Goal: Task Accomplishment & Management: Manage account settings

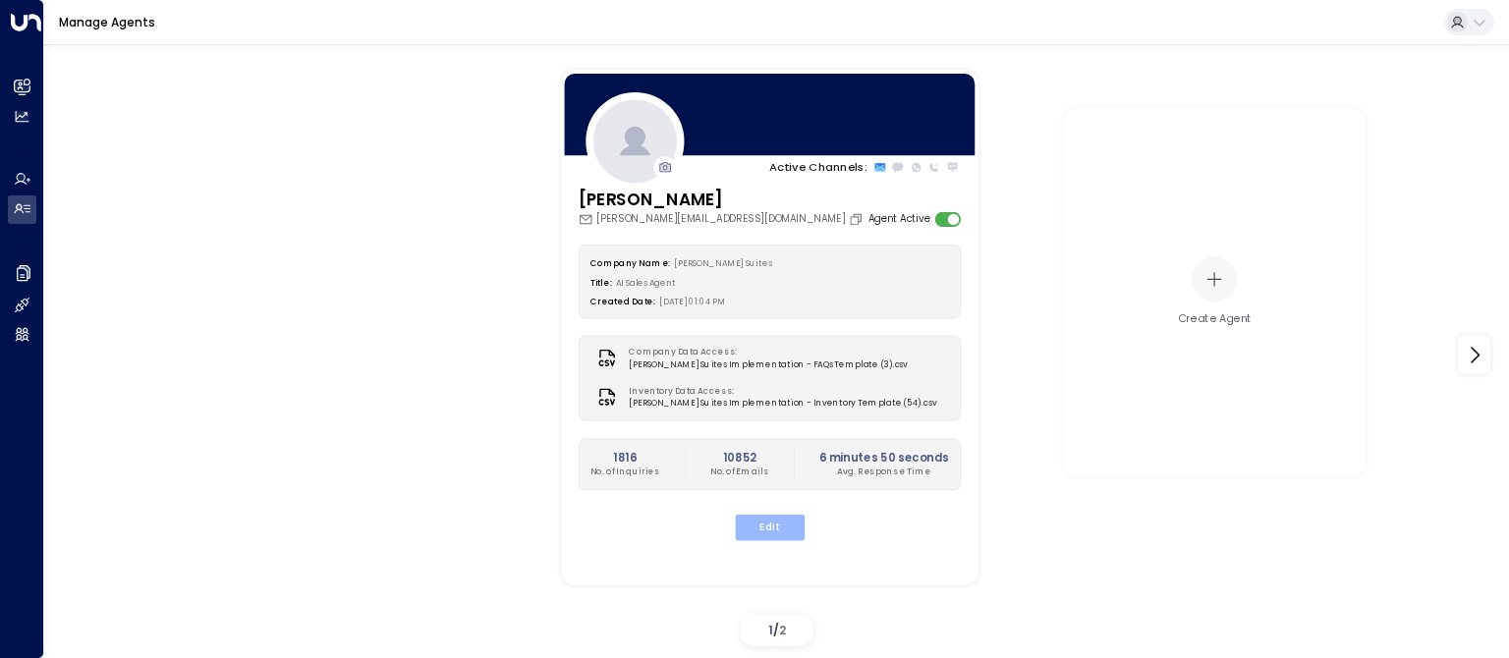
click at [749, 523] on button "Edit" at bounding box center [769, 528] width 70 height 26
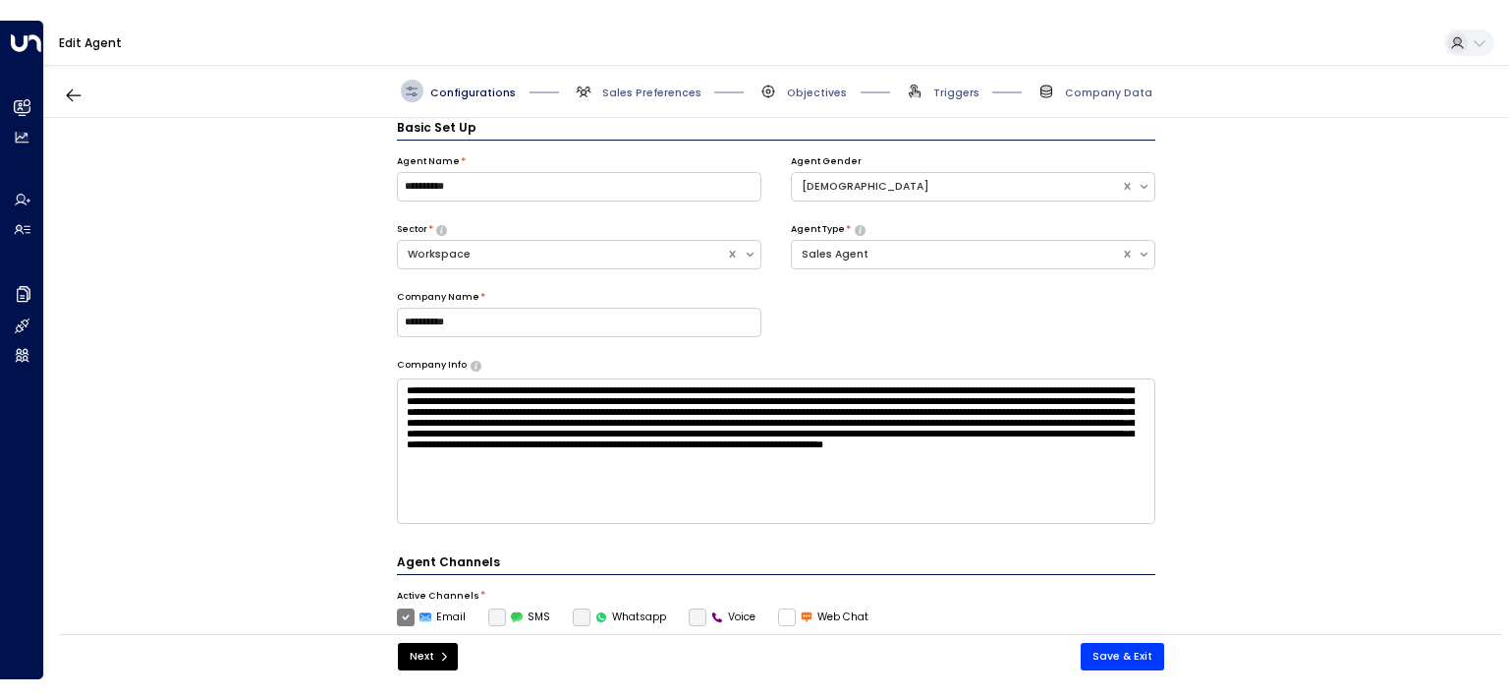
scroll to position [22, 0]
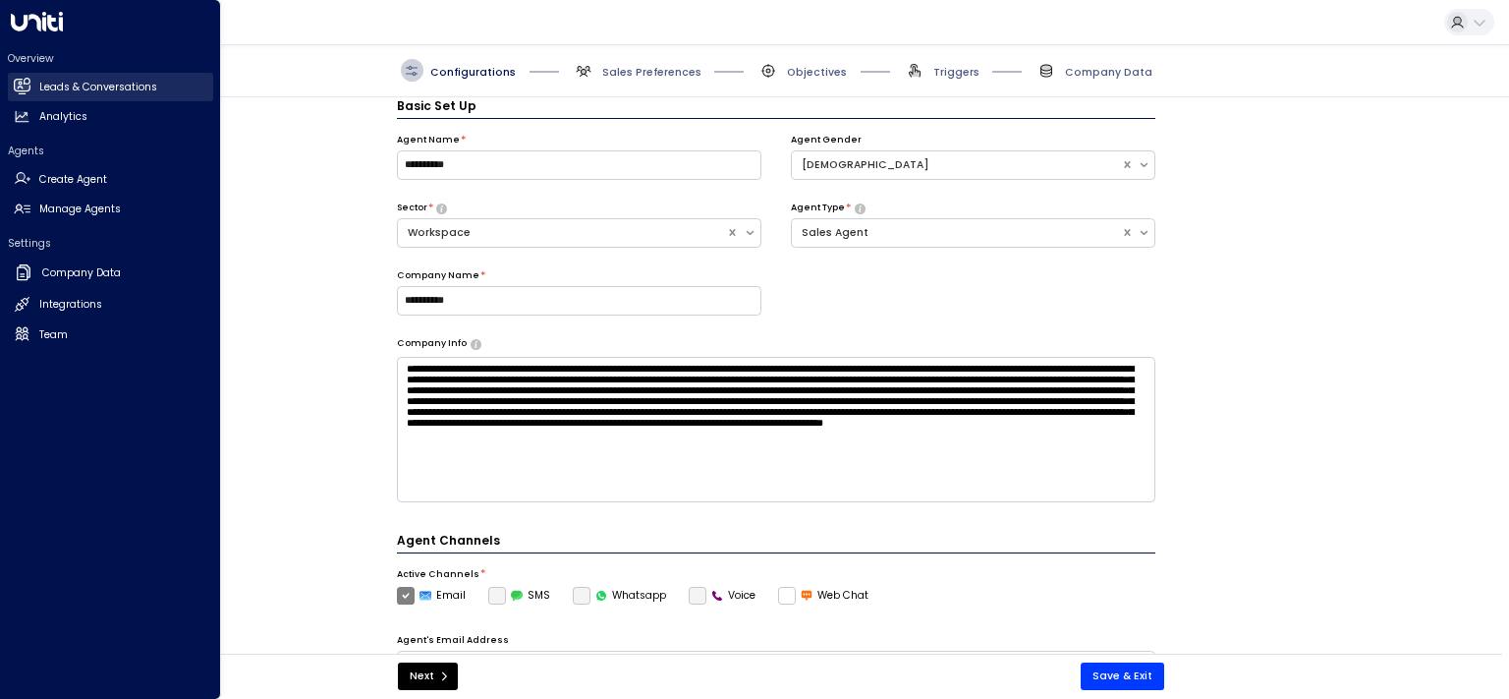
click at [84, 83] on h2 "Leads & Conversations" at bounding box center [98, 88] width 118 height 16
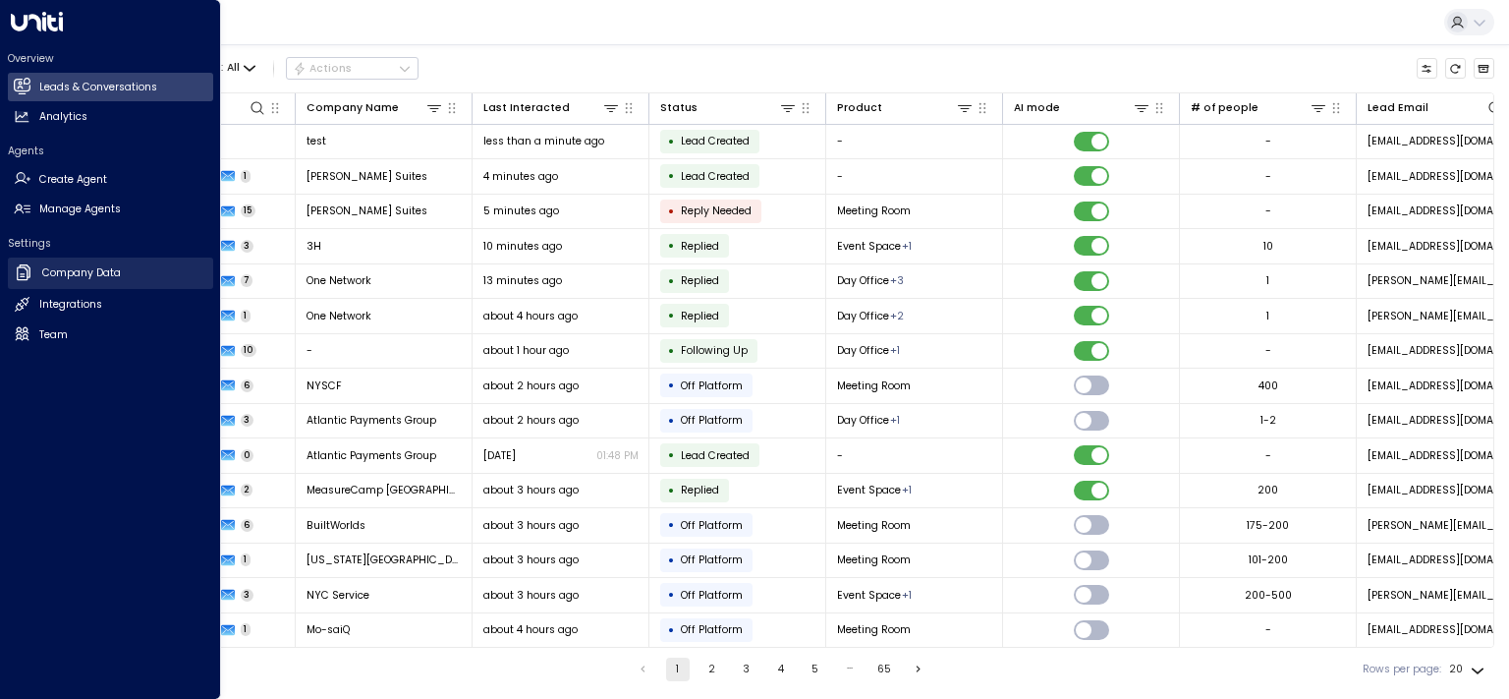
click at [81, 270] on h2 "Company Data" at bounding box center [81, 273] width 79 height 16
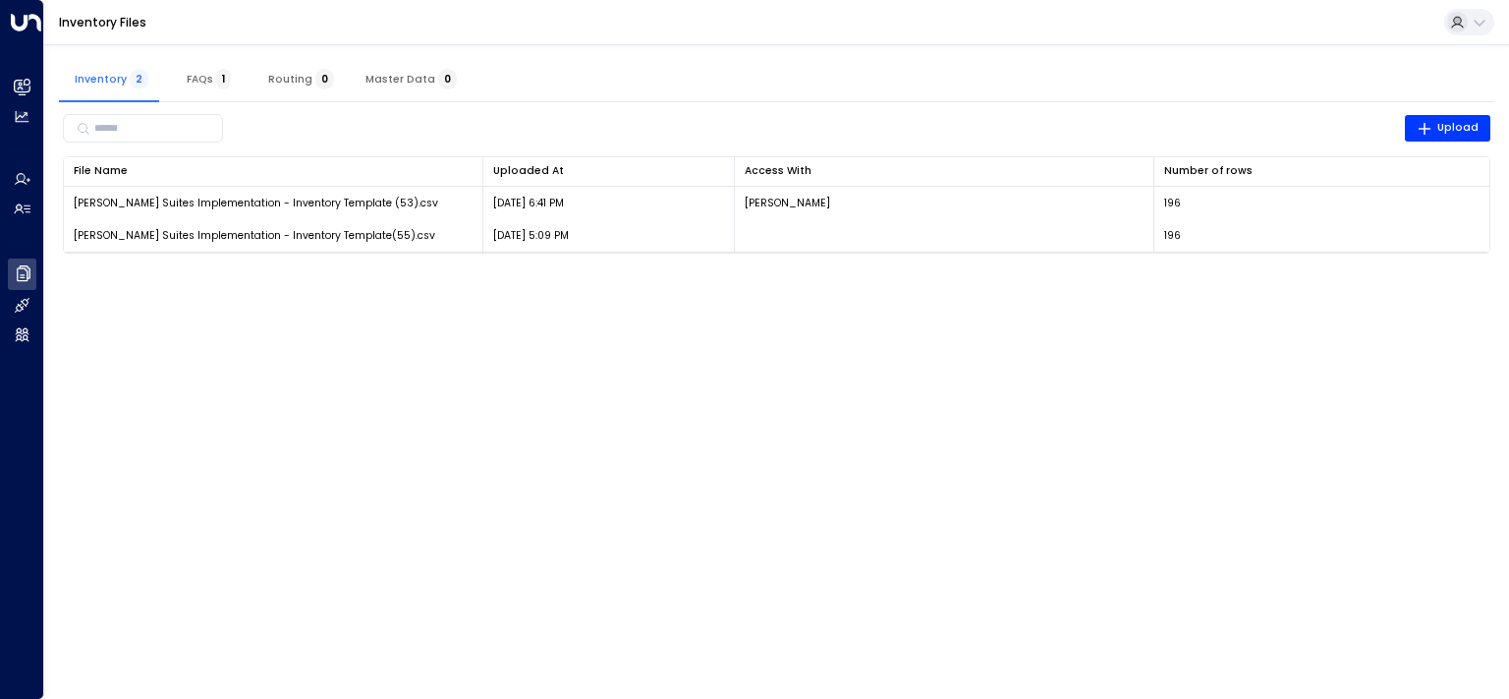
click at [591, 272] on html "Overview Leads & Conversations Leads & Conversations Analytics Analytics Agents…" at bounding box center [754, 136] width 1509 height 272
click at [685, 272] on html "Overview Leads & Conversations Leads & Conversations Analytics Analytics Agents…" at bounding box center [754, 136] width 1509 height 272
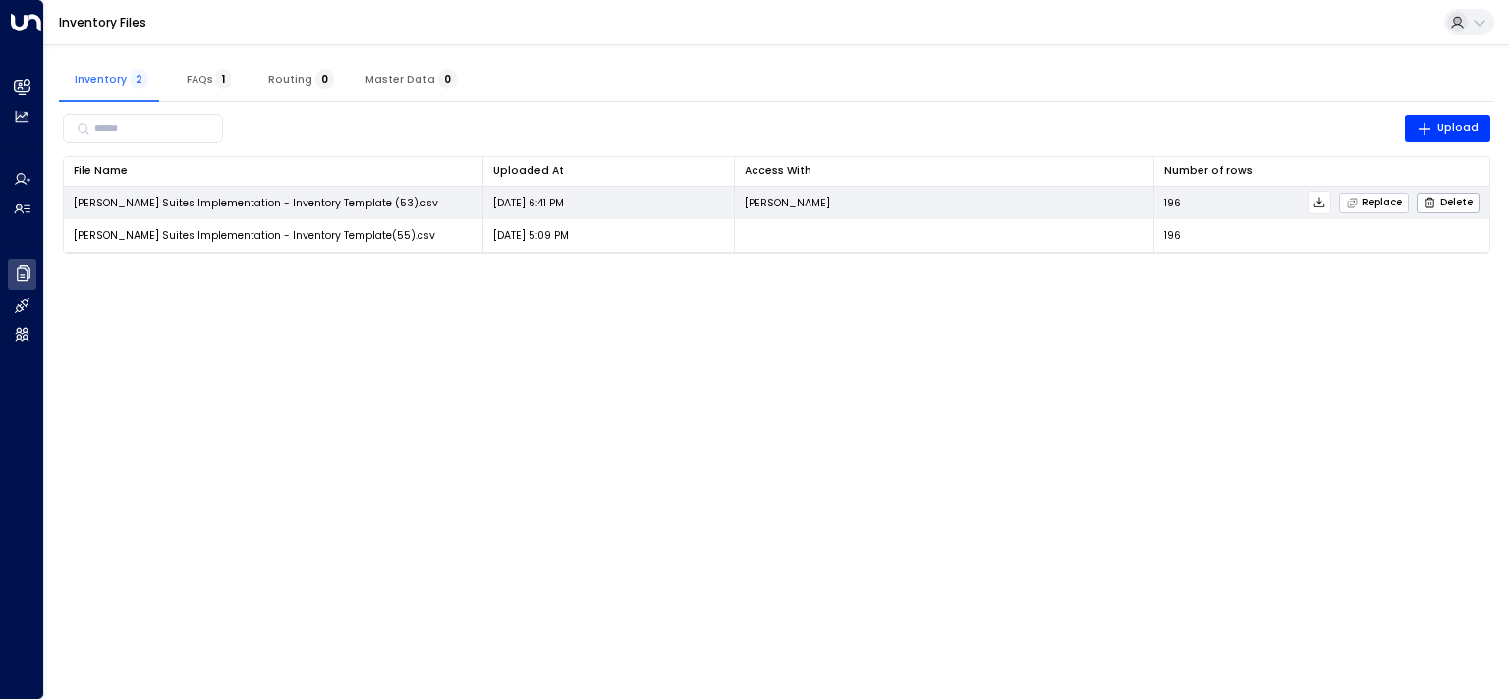
click at [1370, 206] on span "Replace" at bounding box center [1374, 203] width 57 height 13
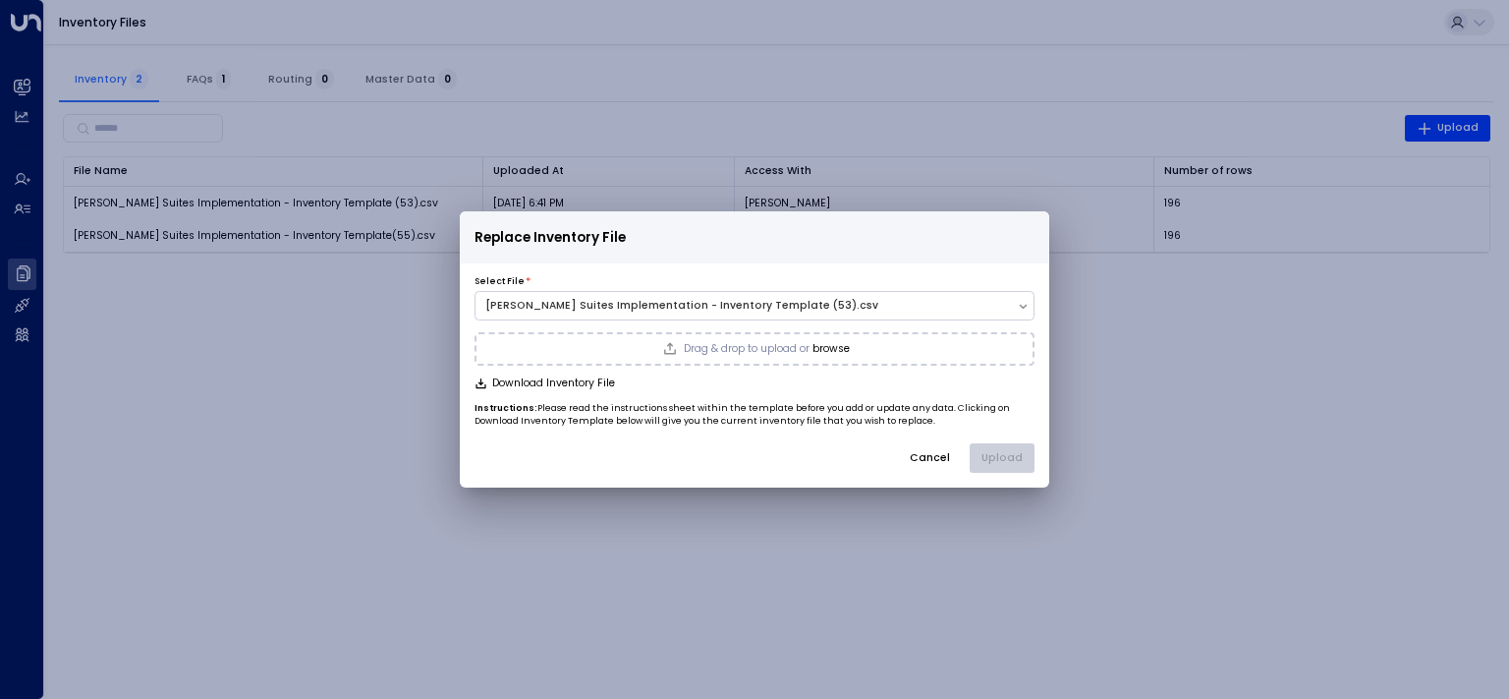
click at [780, 351] on span "Drag & drop to upload or" at bounding box center [747, 349] width 126 height 11
click at [1012, 450] on button "Upload" at bounding box center [1002, 457] width 65 height 29
click at [1174, 475] on div "Replace Inventory File Select File * [PERSON_NAME] Suites Implementation - Inve…" at bounding box center [754, 349] width 1509 height 699
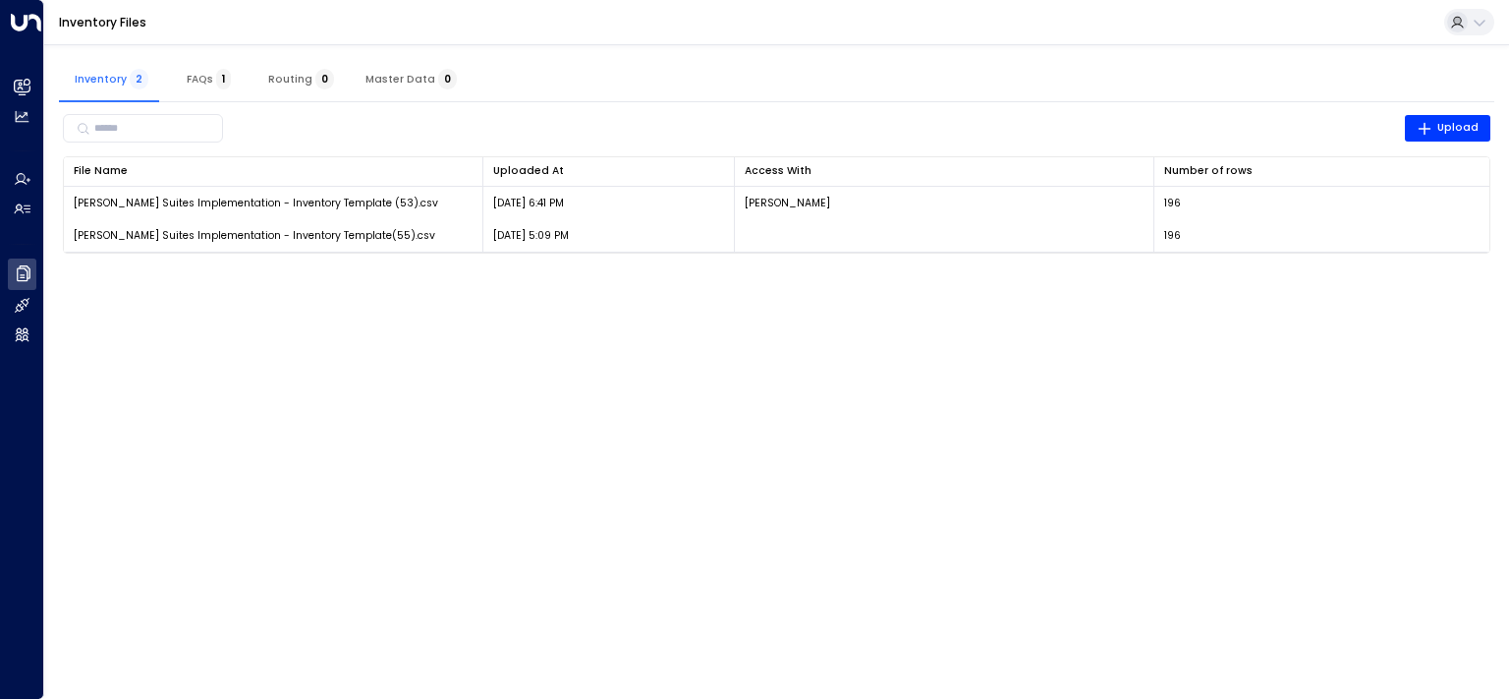
click at [1466, 26] on div at bounding box center [1457, 22] width 21 height 21
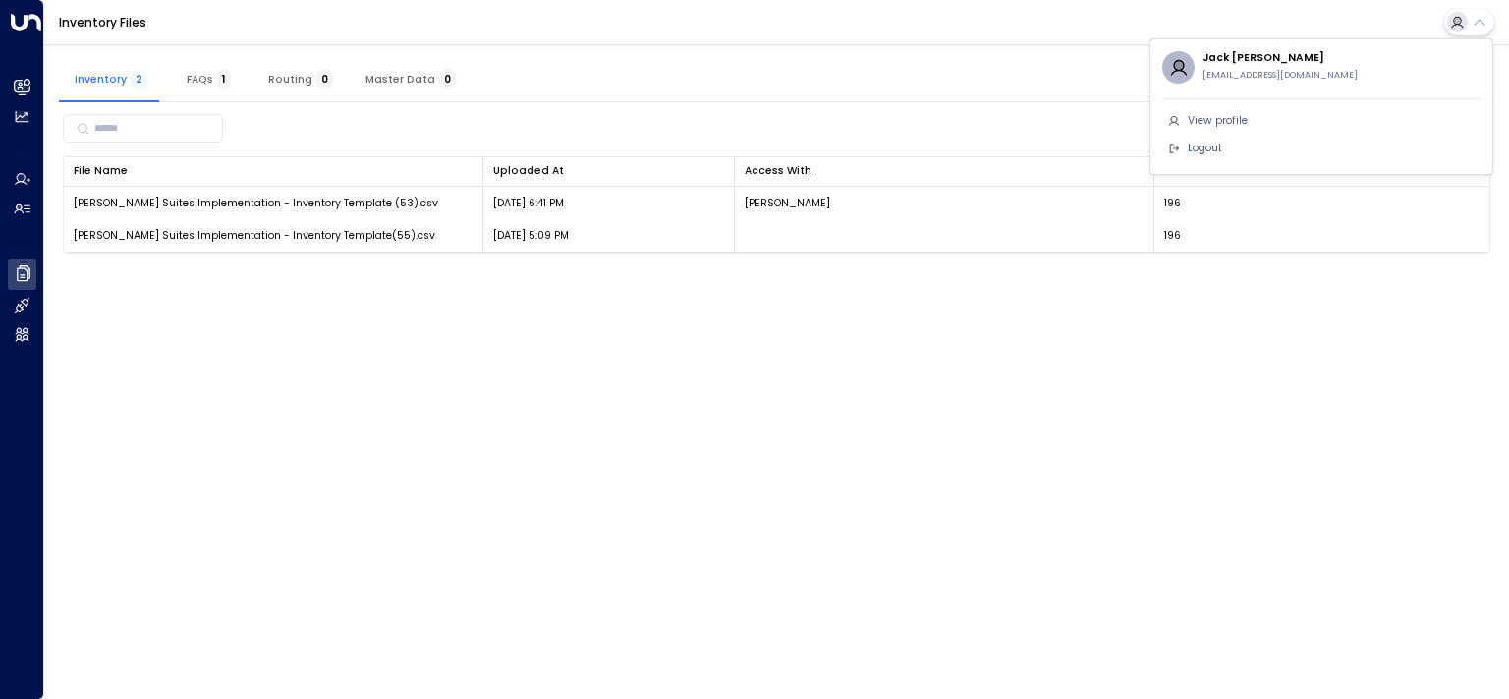
click at [41, 85] on div at bounding box center [754, 349] width 1509 height 699
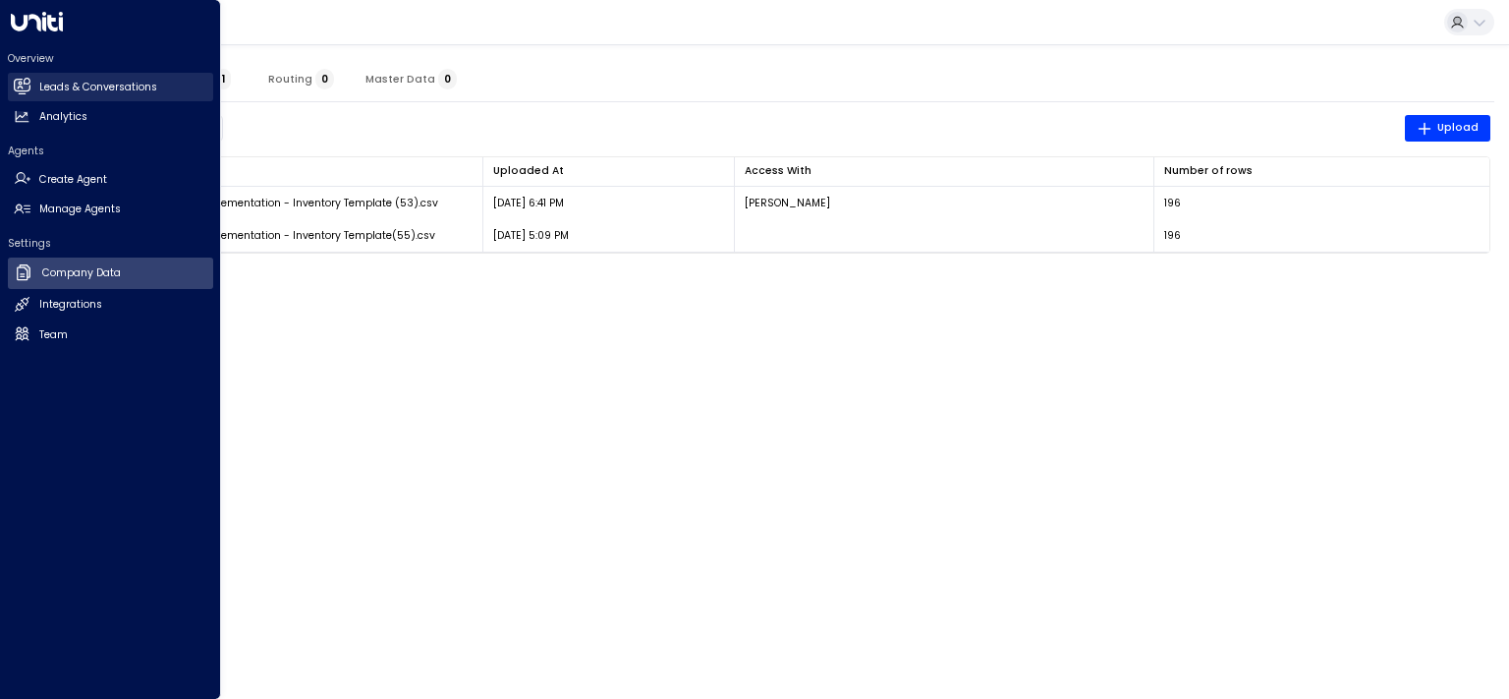
click at [26, 86] on icon at bounding box center [22, 86] width 16 height 12
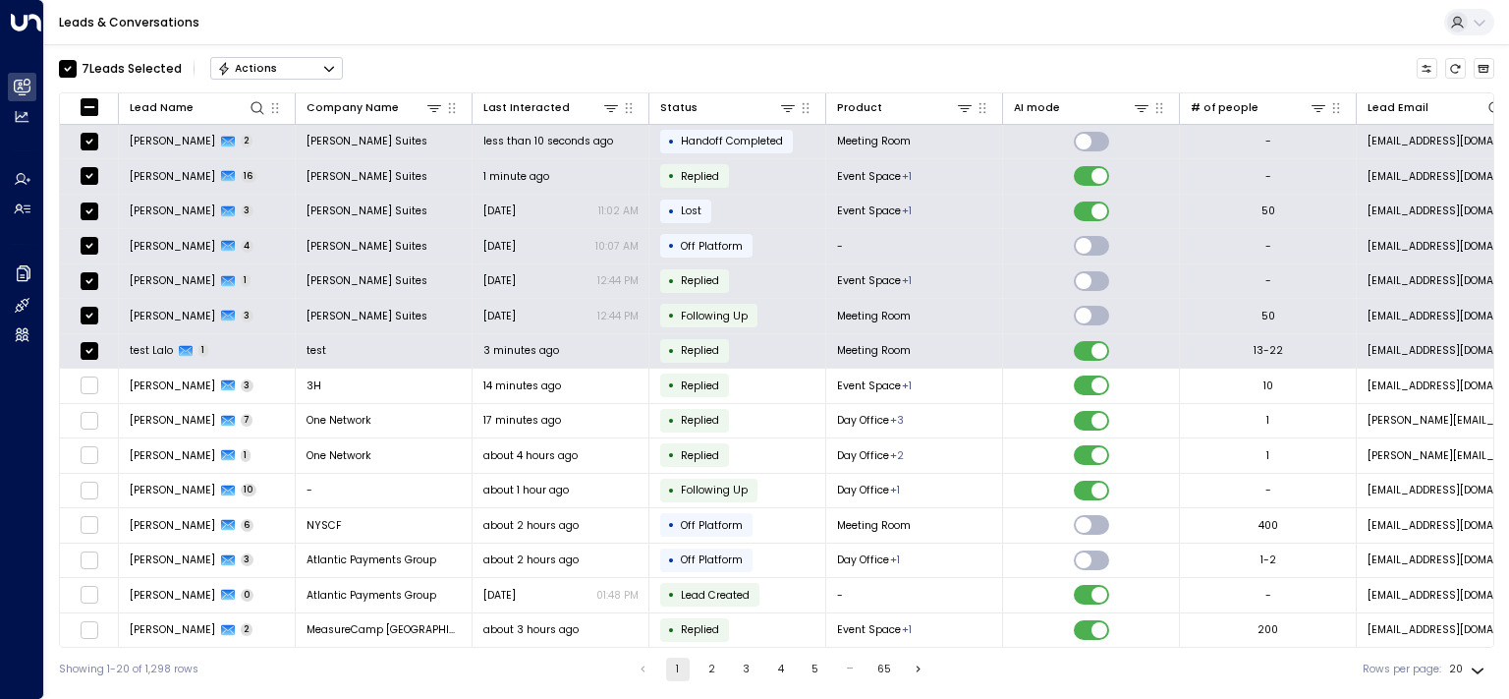
click at [324, 69] on icon "Button group with a nested menu" at bounding box center [329, 69] width 14 height 14
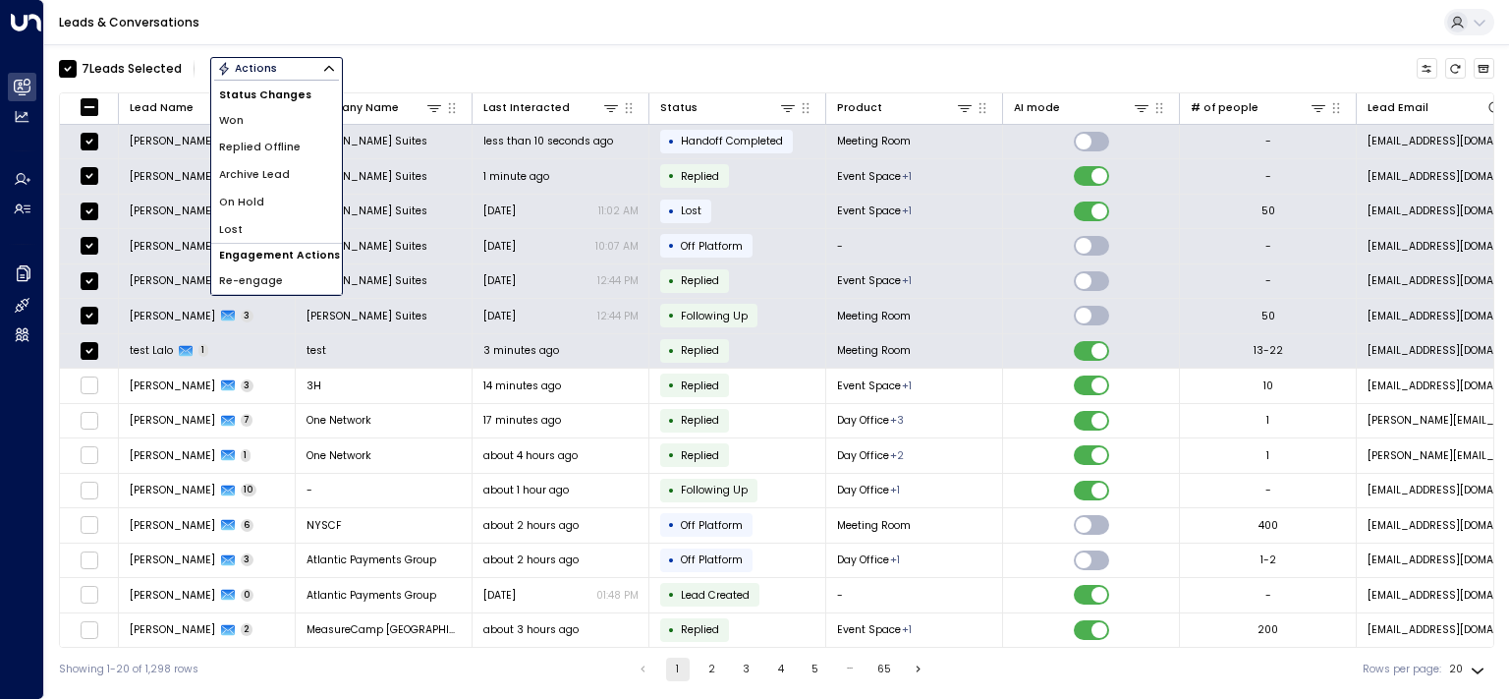
click at [265, 177] on span "Archive Lead" at bounding box center [254, 175] width 71 height 16
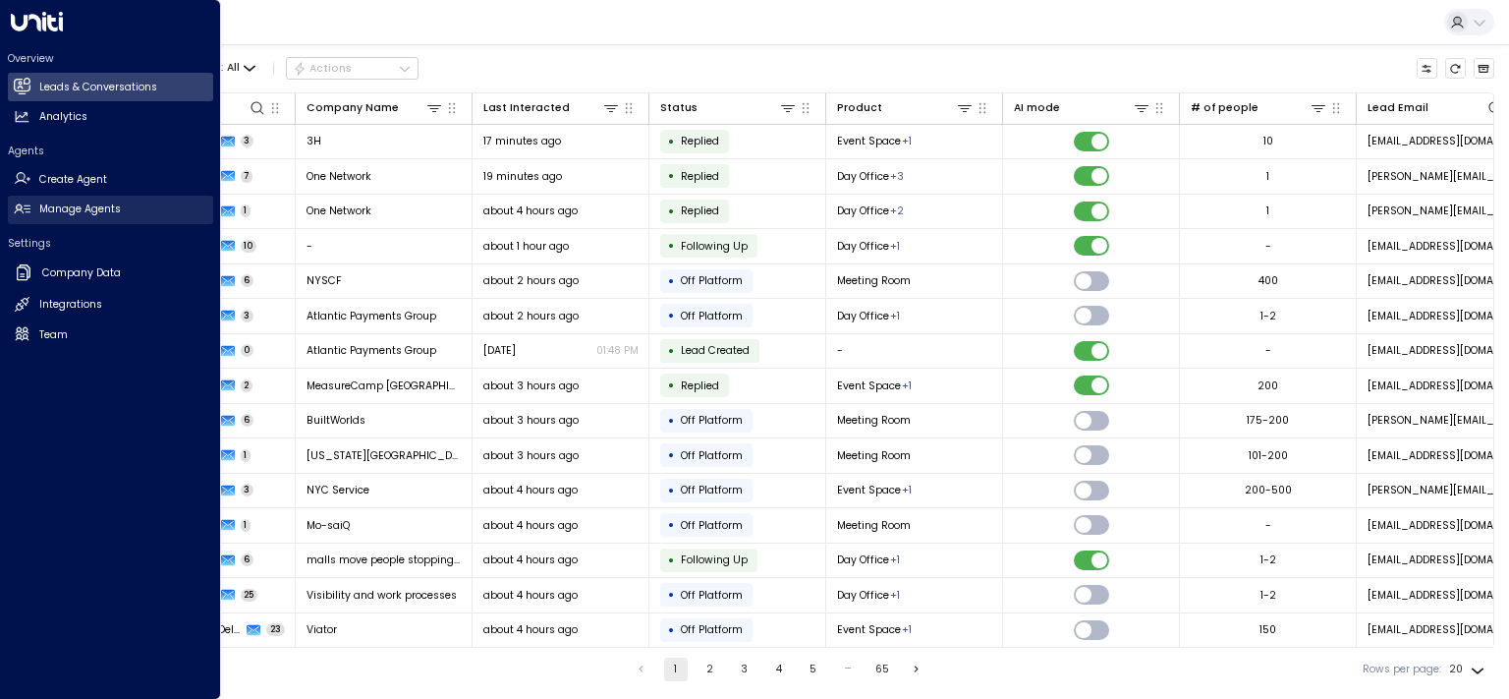
click at [95, 204] on h2 "Manage Agents" at bounding box center [80, 209] width 82 height 16
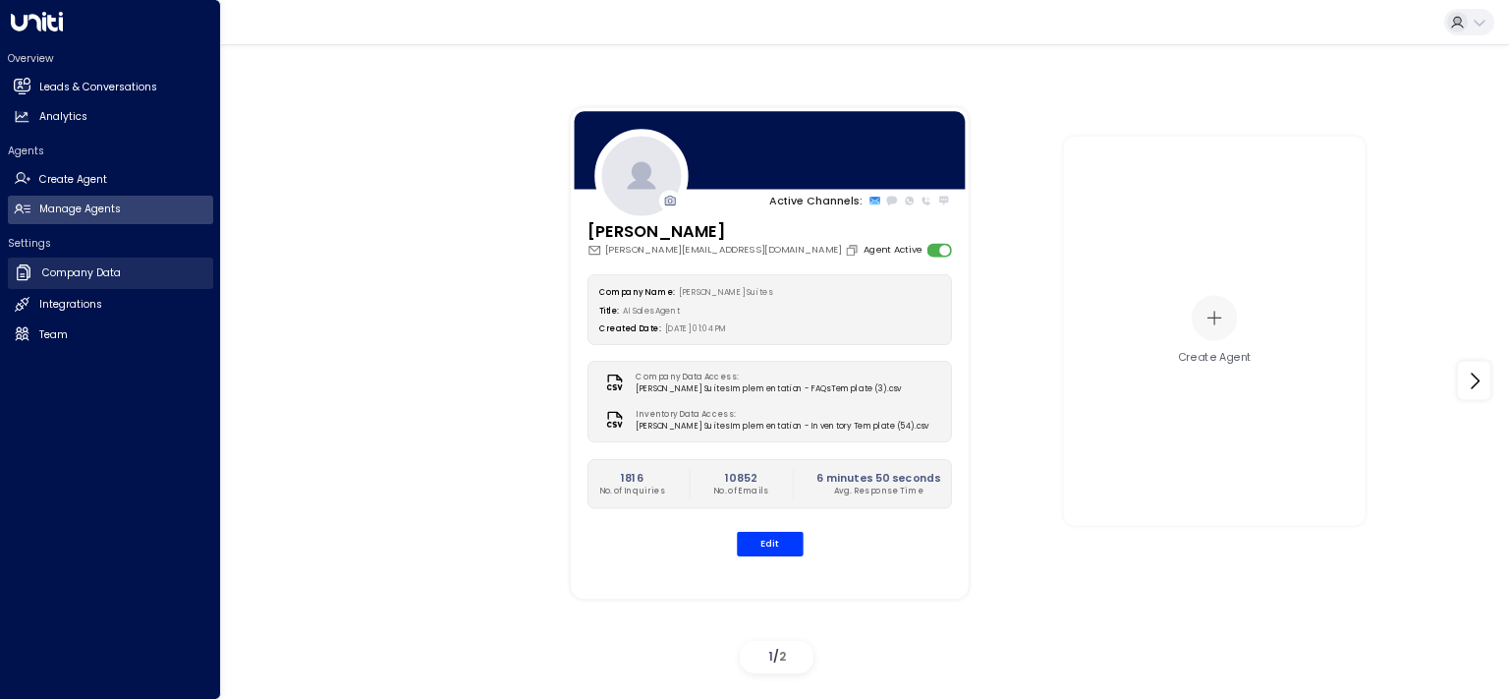
click at [73, 273] on h2 "Company Data" at bounding box center [81, 273] width 79 height 16
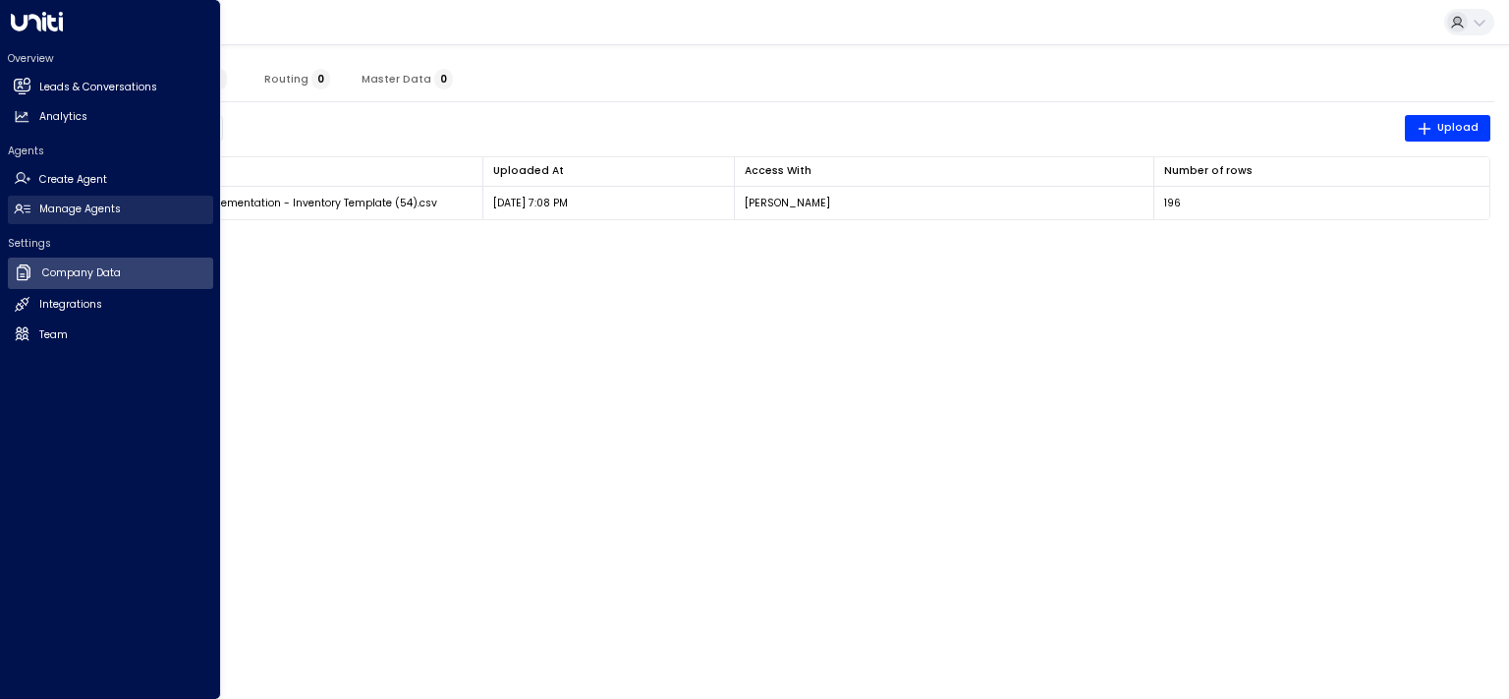
click at [71, 204] on h2 "Manage Agents" at bounding box center [80, 209] width 82 height 16
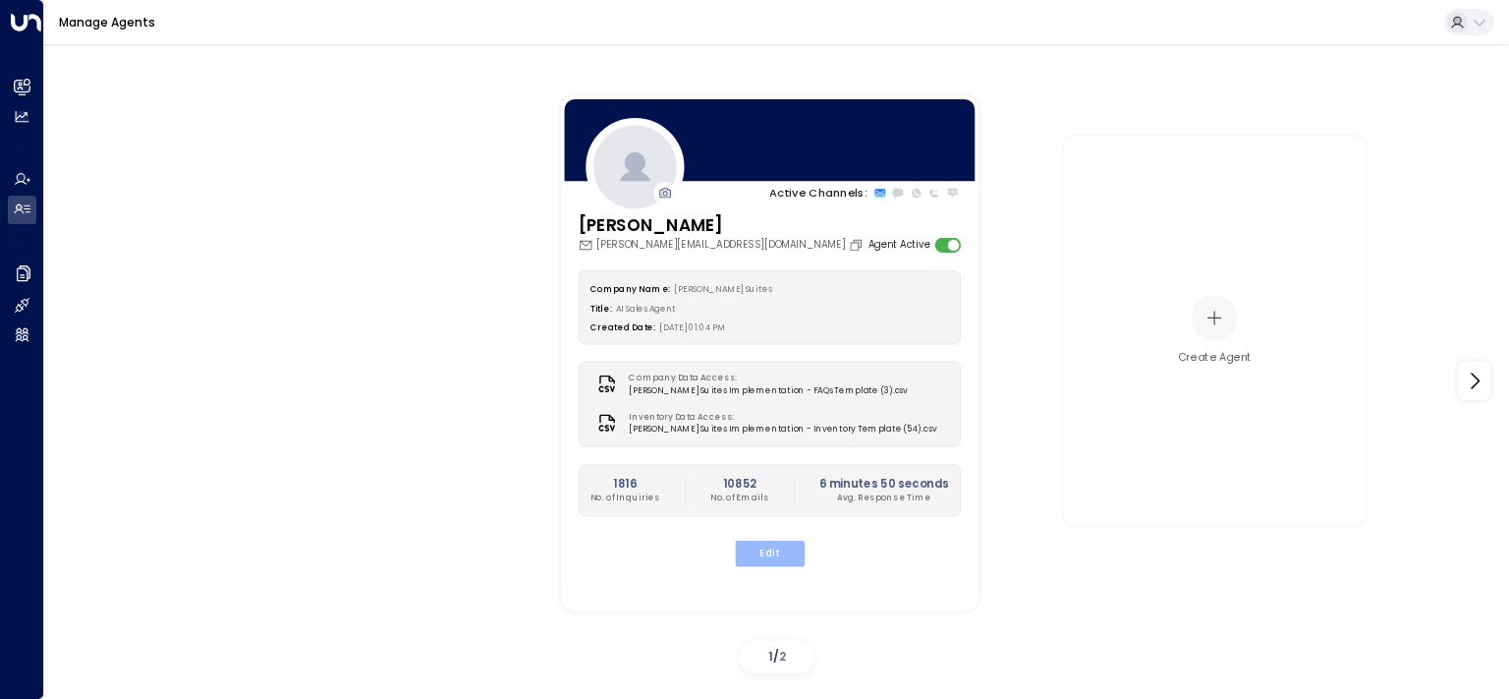
click at [764, 548] on button "Edit" at bounding box center [769, 553] width 70 height 26
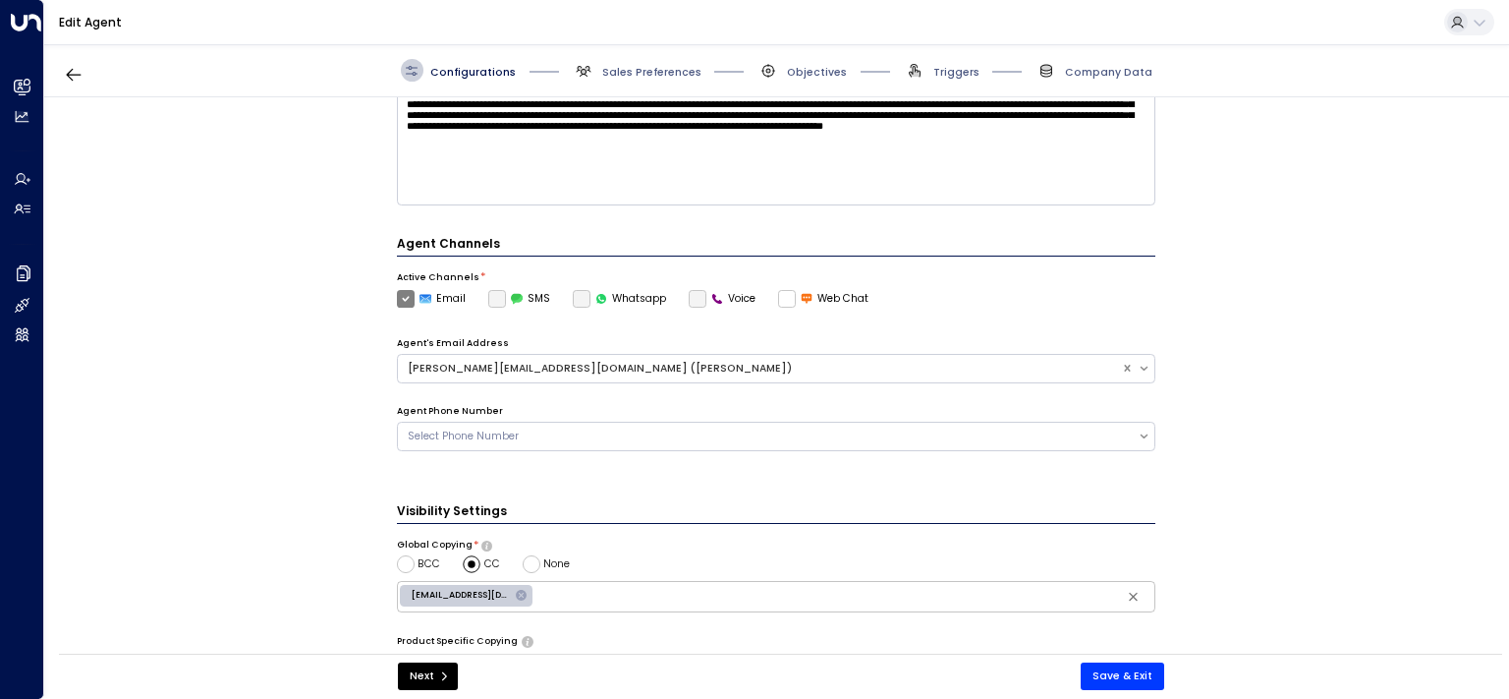
scroll to position [570, 0]
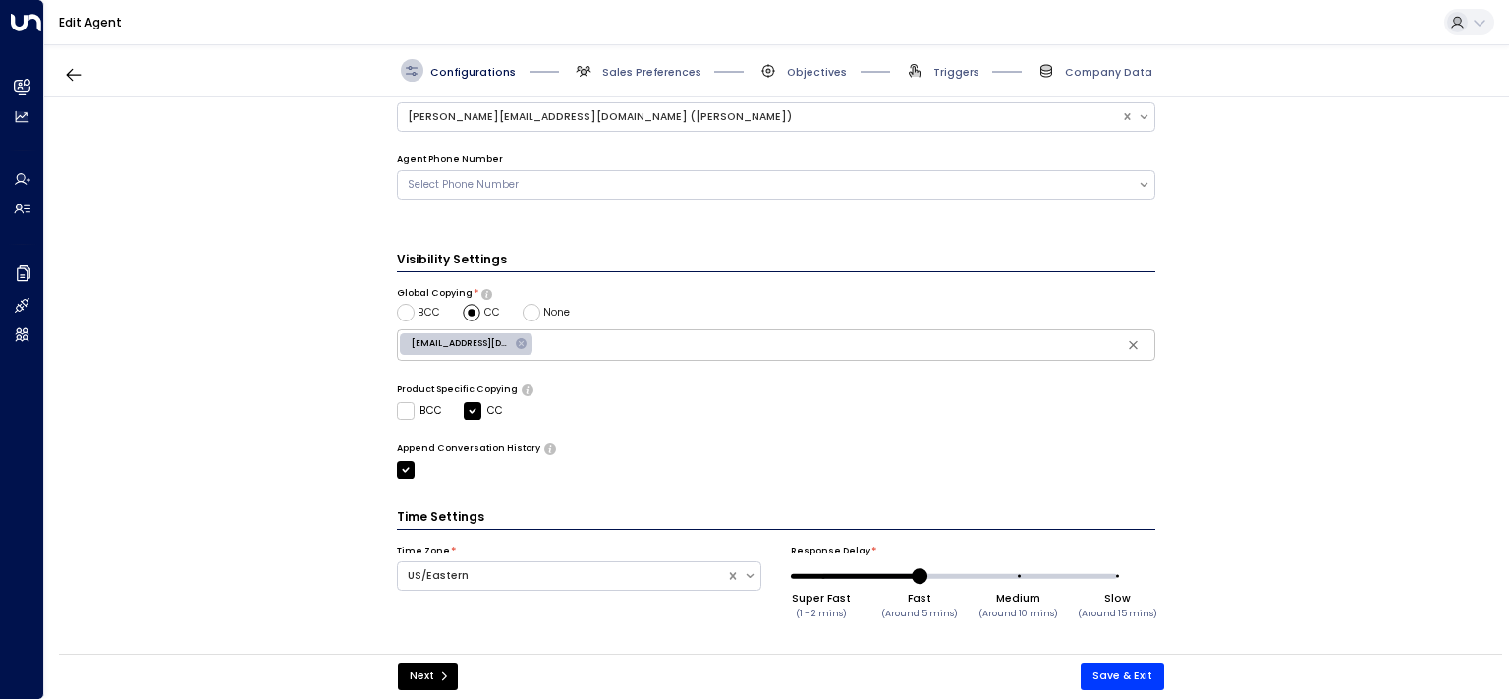
click at [623, 63] on span "Sales Preferences" at bounding box center [637, 70] width 129 height 23
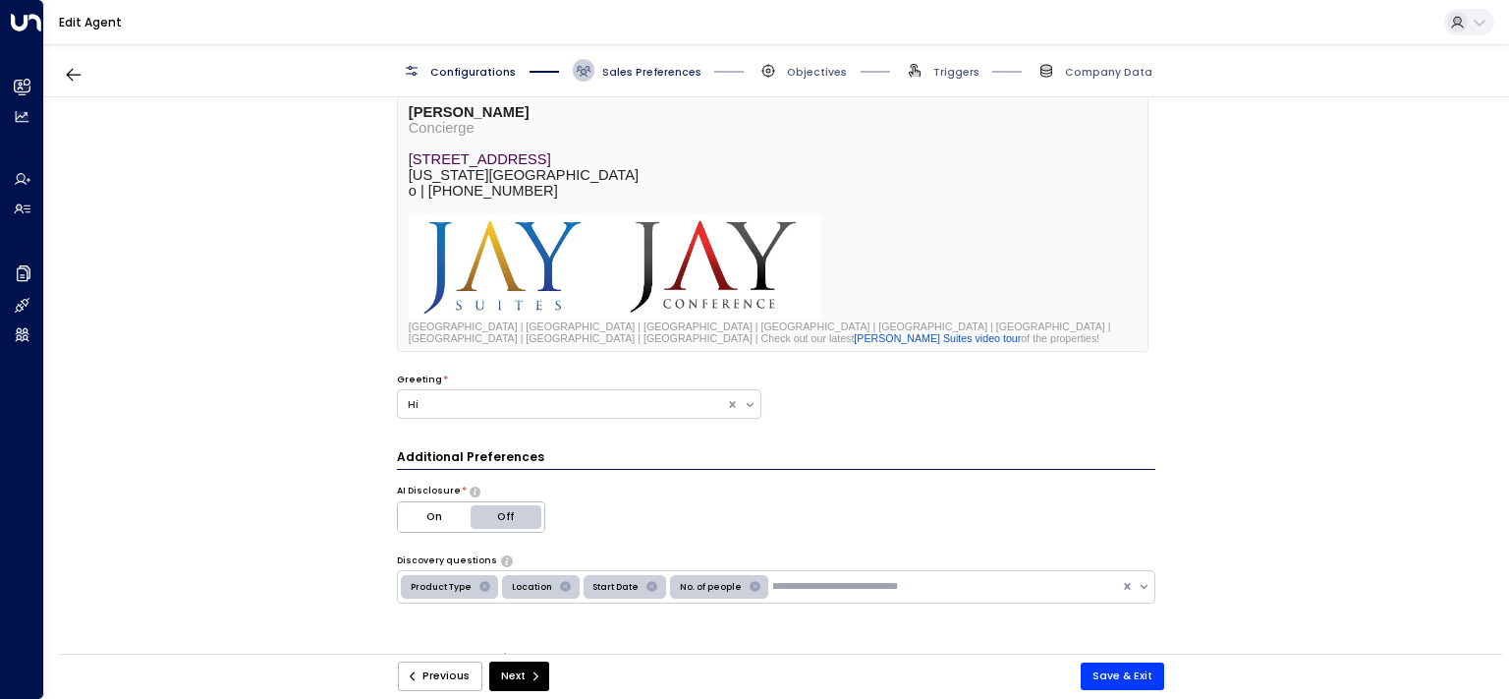
click at [629, 73] on span "Sales Preferences" at bounding box center [651, 72] width 99 height 15
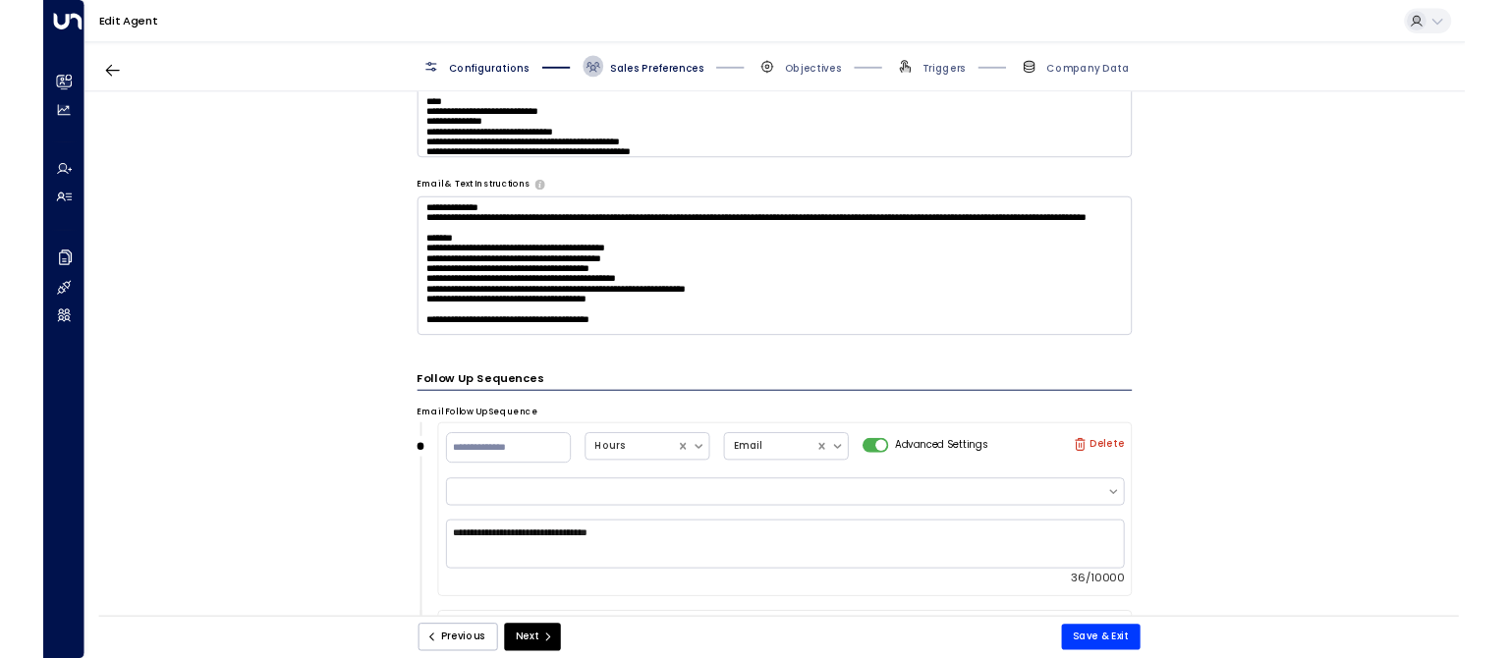
scroll to position [1069, 0]
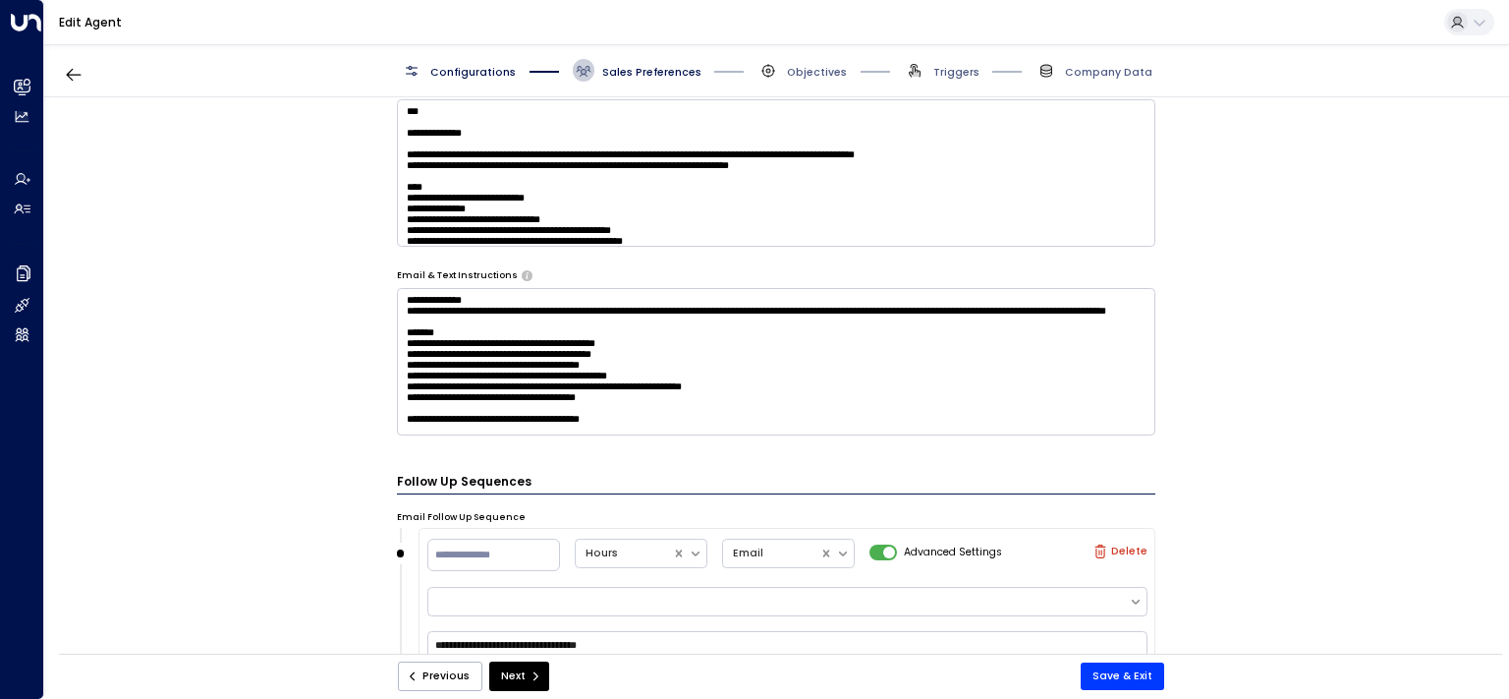
click at [845, 410] on textarea at bounding box center [777, 361] width 760 height 147
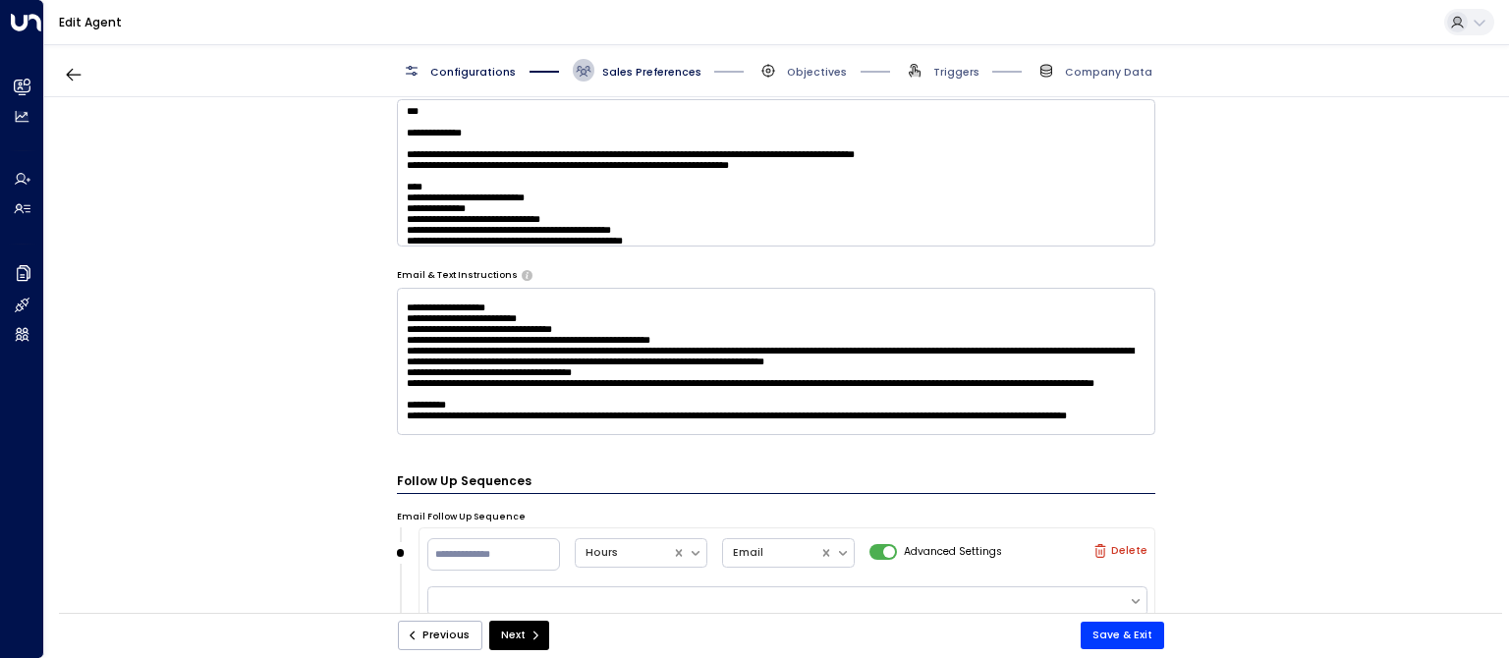
scroll to position [1203, 0]
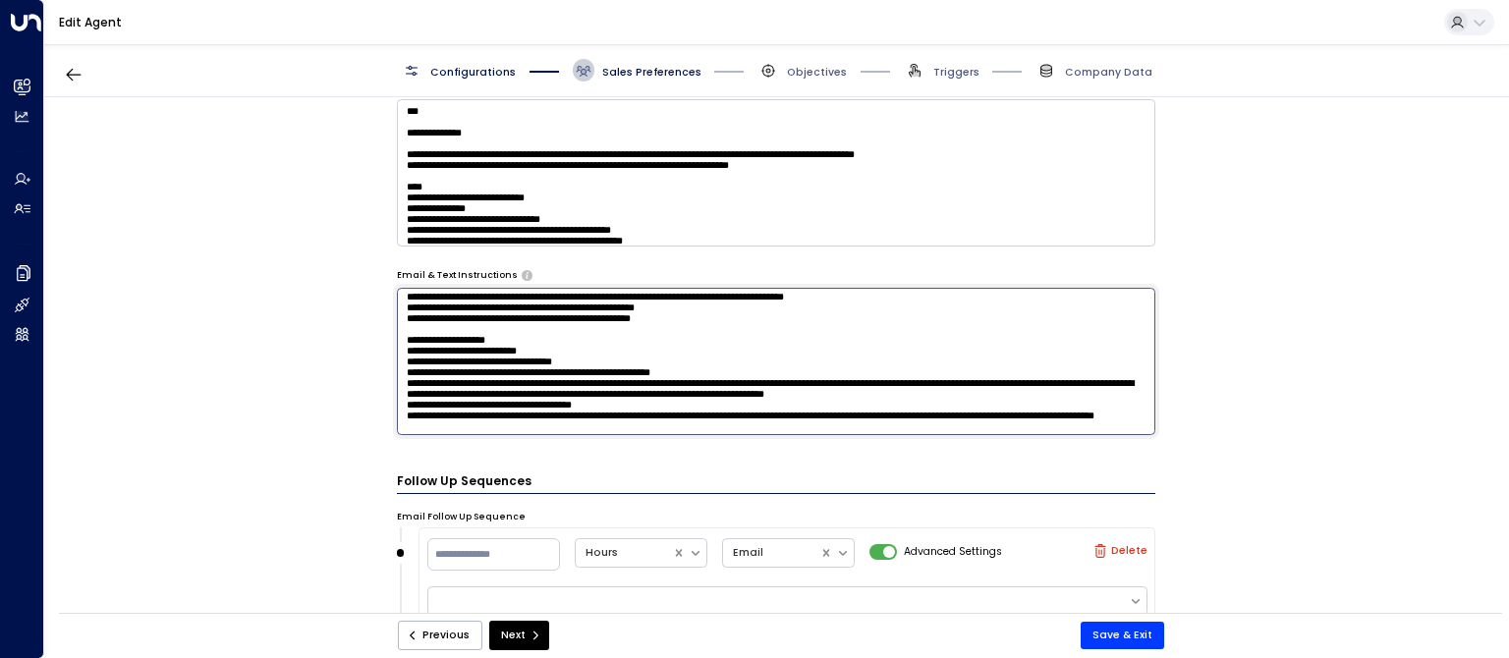
click at [493, 413] on textarea at bounding box center [777, 361] width 760 height 147
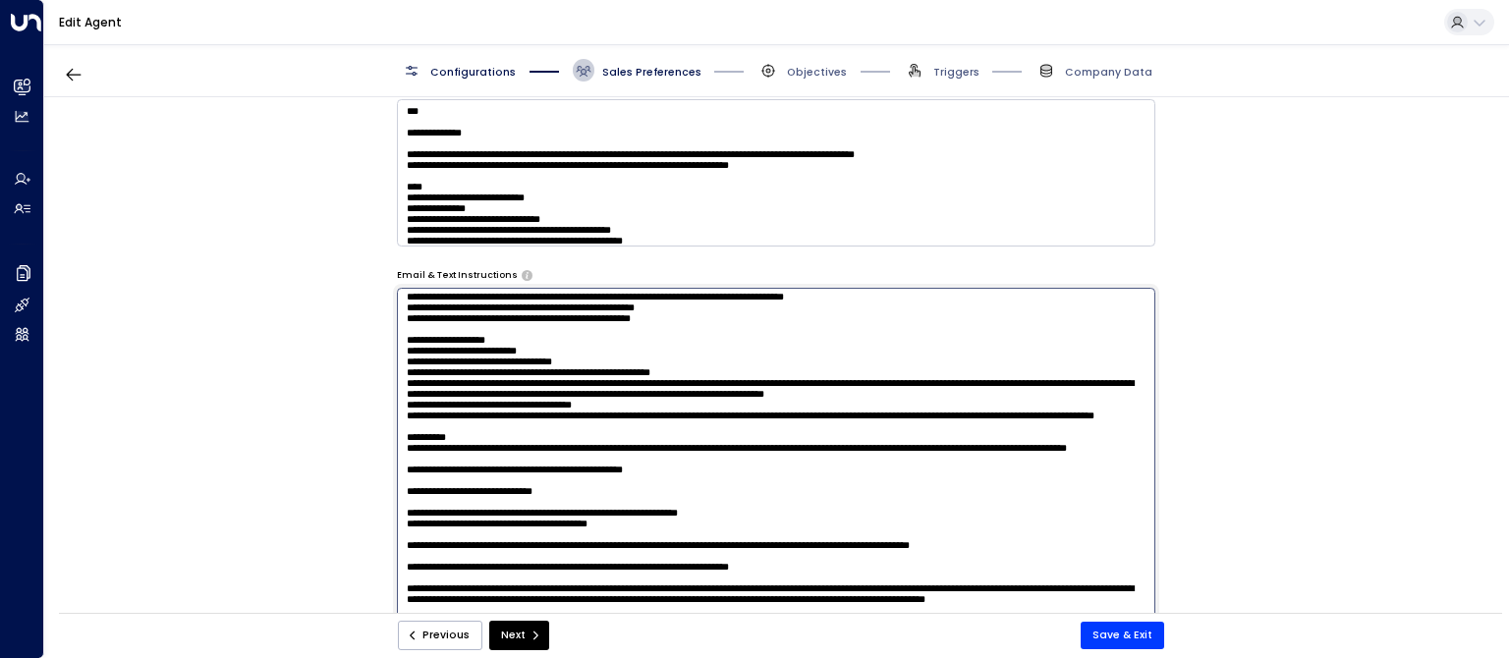
type textarea "**********"
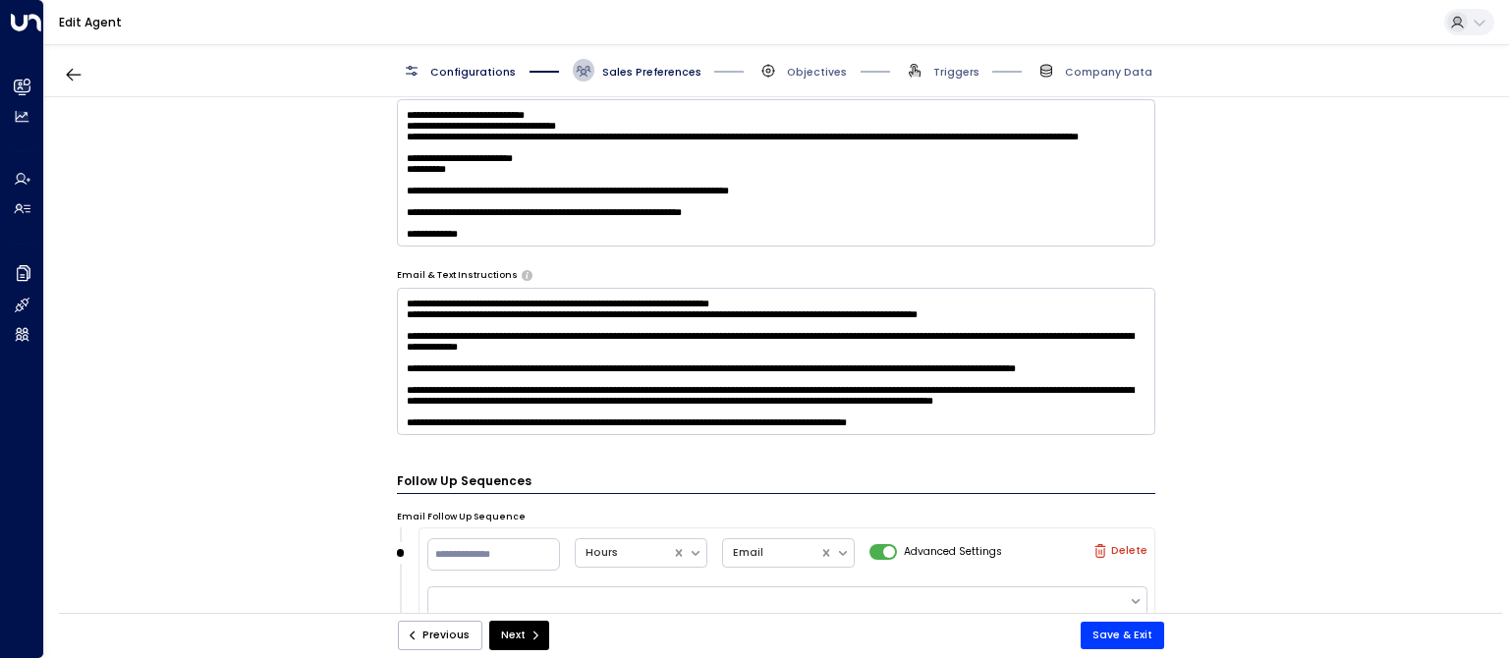
scroll to position [2863, 0]
click at [874, 367] on textarea at bounding box center [777, 361] width 760 height 147
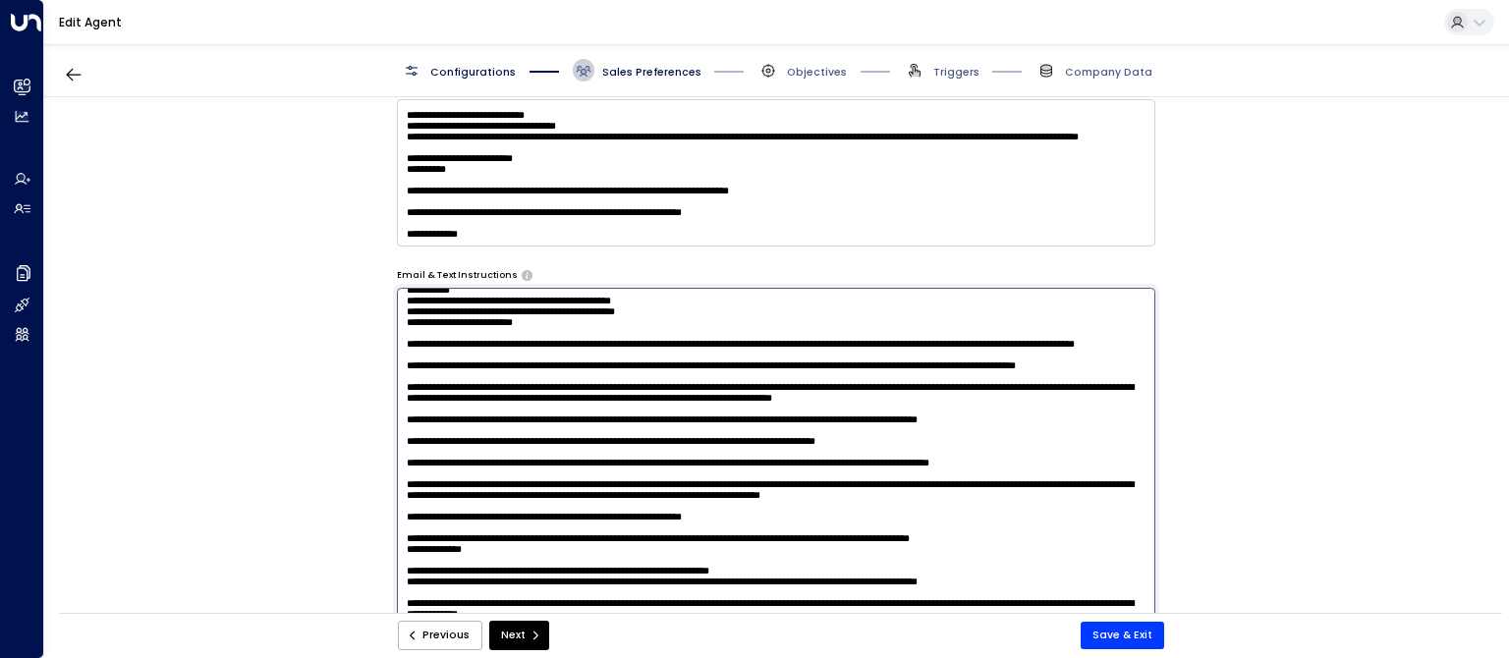
click at [958, 371] on textarea at bounding box center [777, 495] width 760 height 415
click at [812, 371] on textarea at bounding box center [777, 495] width 760 height 415
click at [833, 371] on textarea at bounding box center [777, 495] width 760 height 415
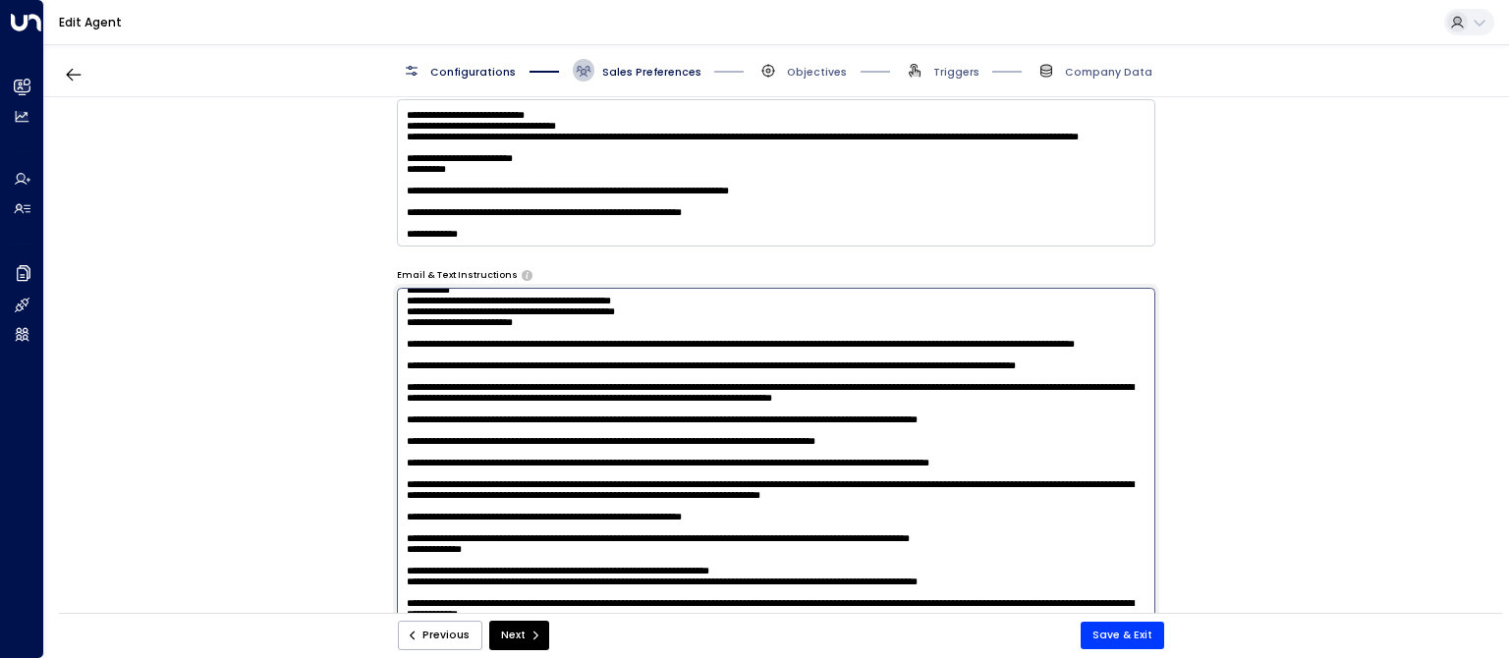
click at [804, 368] on textarea at bounding box center [777, 495] width 760 height 415
click at [678, 434] on textarea at bounding box center [777, 495] width 760 height 415
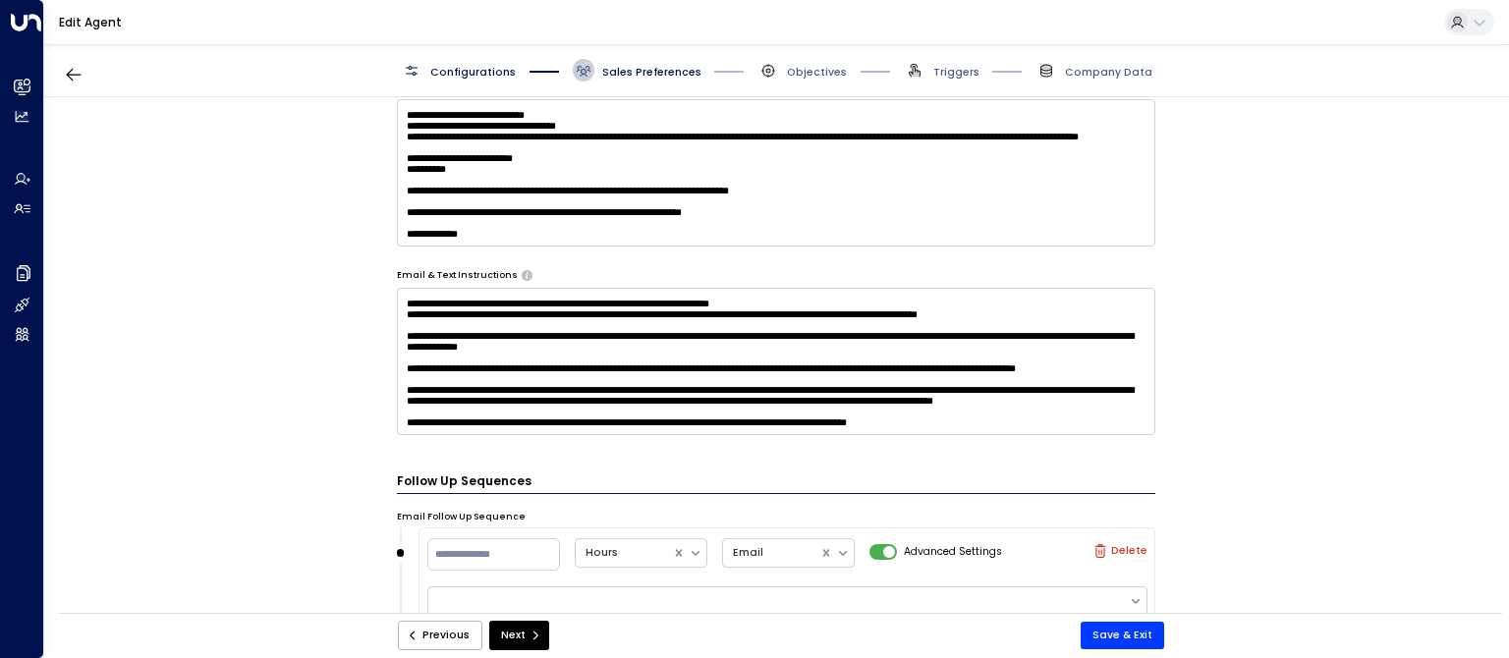
click at [1135, 650] on div "Previous Next Save & Exit" at bounding box center [780, 636] width 1443 height 46
click at [1136, 637] on button "Save & Exit" at bounding box center [1123, 636] width 84 height 28
